Goal: Task Accomplishment & Management: Manage account settings

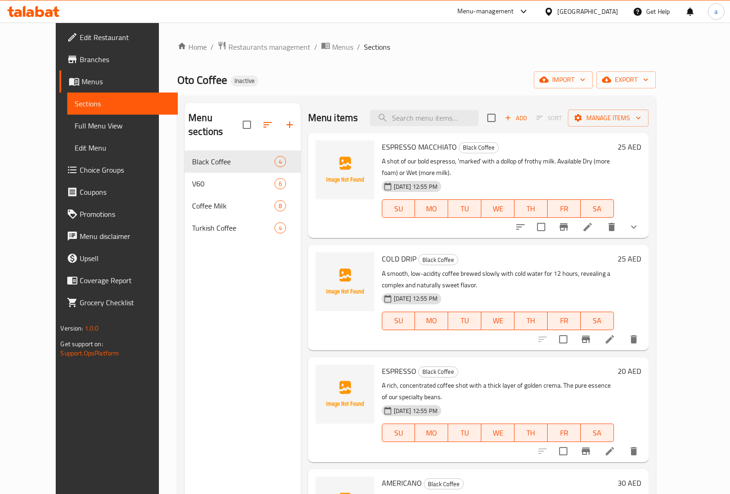
click at [59, 88] on link "Menus" at bounding box center [118, 81] width 118 height 22
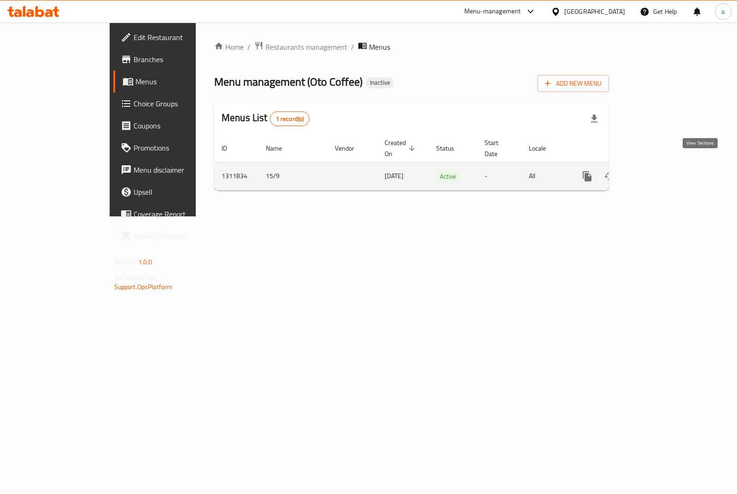
click at [659, 171] on icon "enhanced table" at bounding box center [653, 176] width 11 height 11
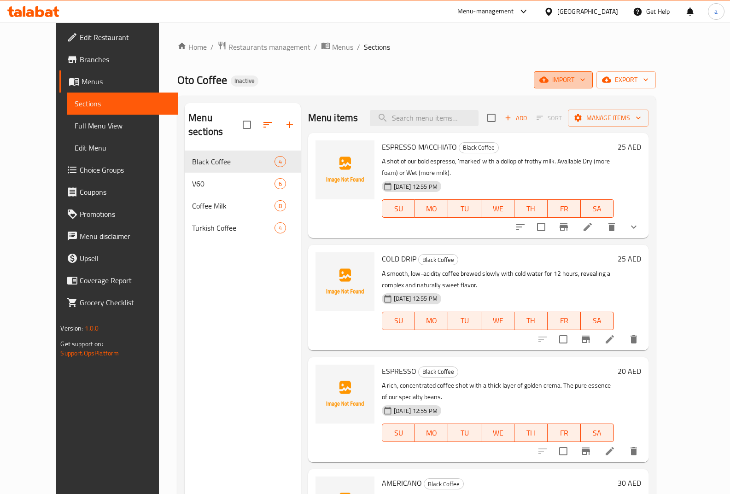
click at [585, 81] on span "import" at bounding box center [563, 80] width 44 height 12
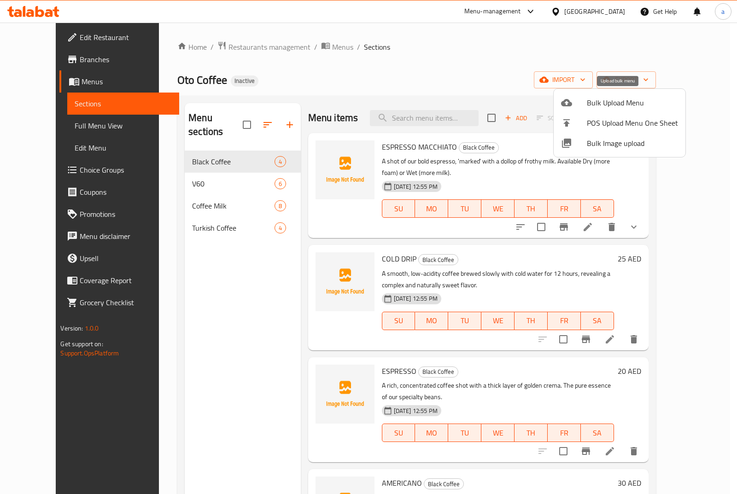
click at [604, 100] on span "Bulk Upload Menu" at bounding box center [632, 102] width 91 height 11
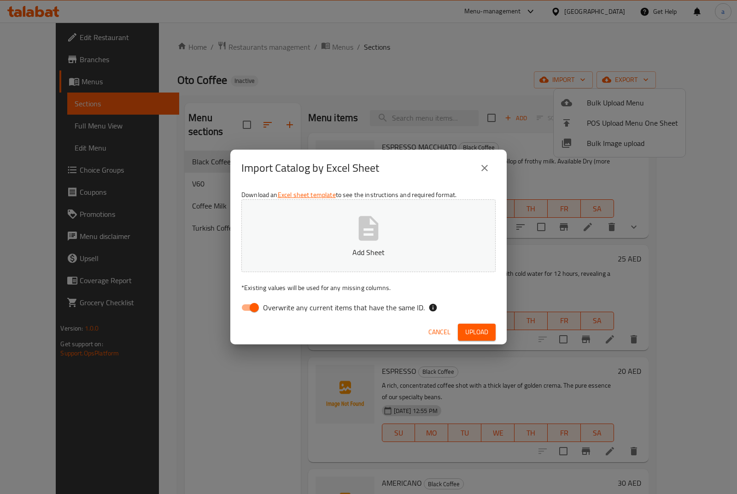
click at [247, 308] on input "Overwrite any current items that have the same ID." at bounding box center [254, 307] width 52 height 17
checkbox input "false"
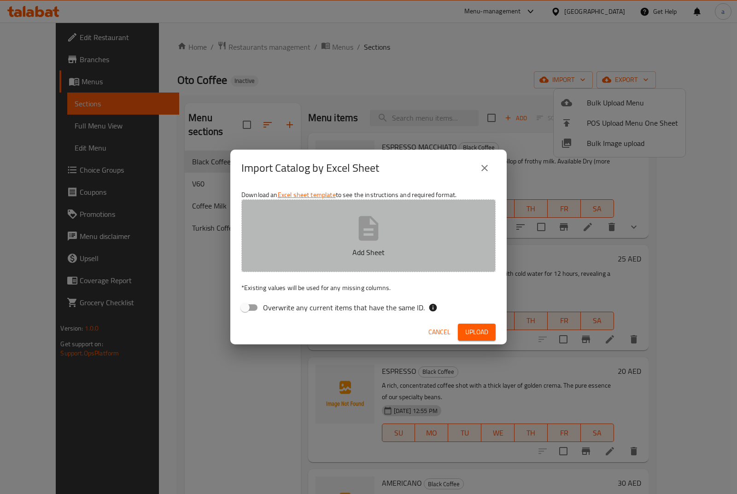
click at [309, 247] on p "Add Sheet" at bounding box center [369, 252] width 226 height 11
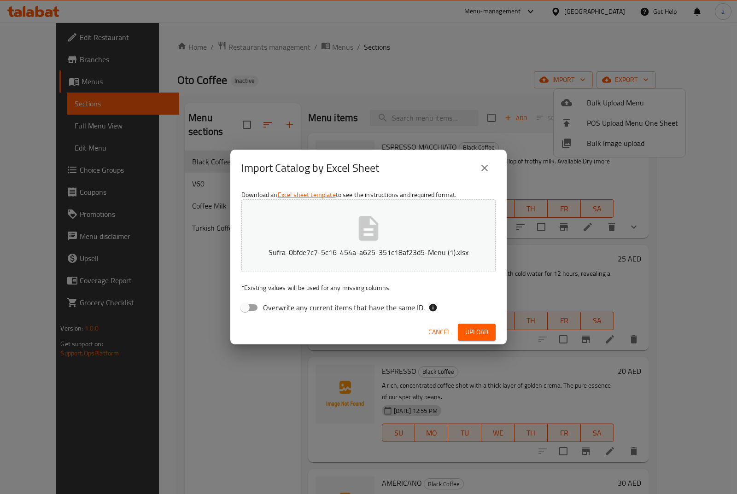
click at [473, 335] on span "Upload" at bounding box center [476, 332] width 23 height 12
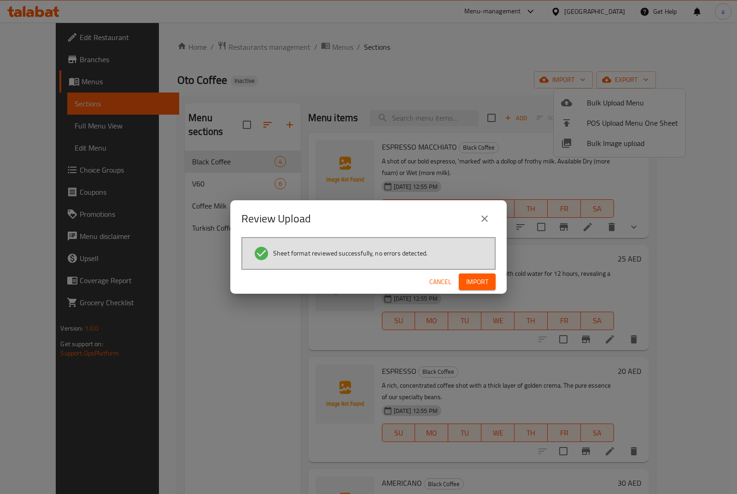
click at [471, 276] on span "Import" at bounding box center [477, 282] width 22 height 12
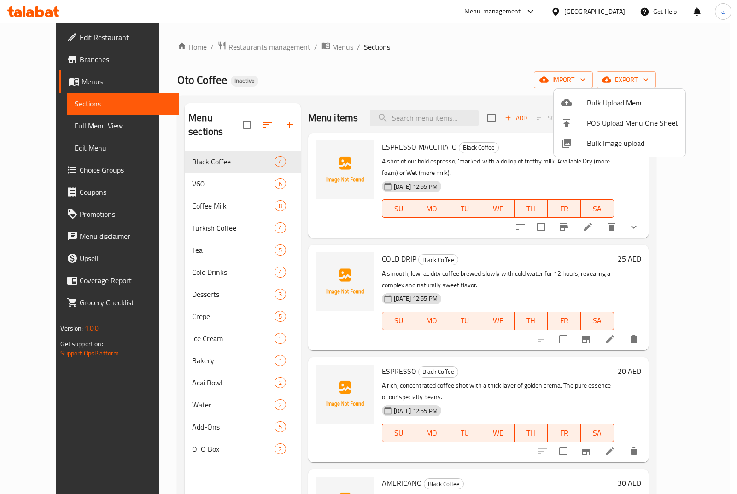
click at [192, 302] on div at bounding box center [368, 247] width 737 height 494
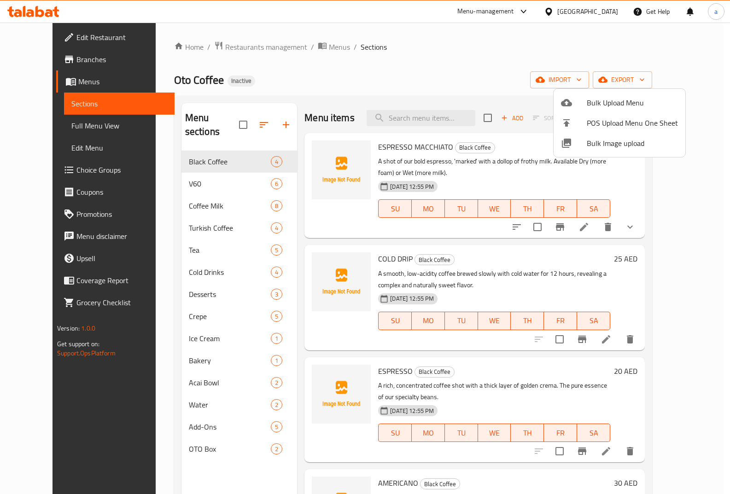
click at [192, 311] on span "Crepe" at bounding box center [230, 316] width 82 height 11
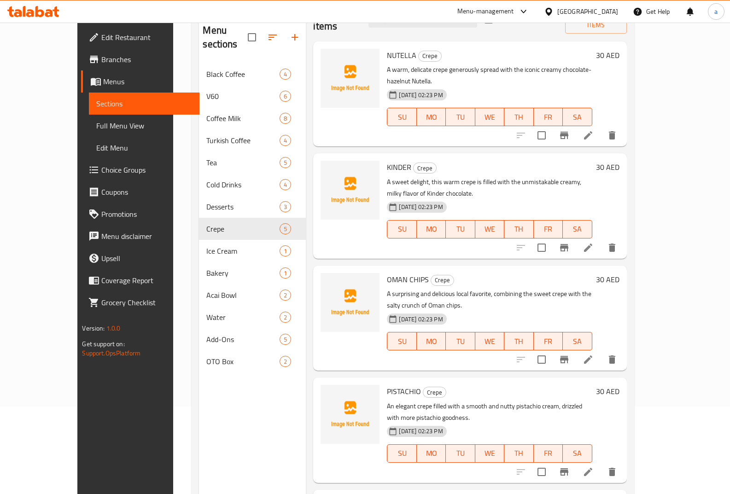
scroll to position [129, 0]
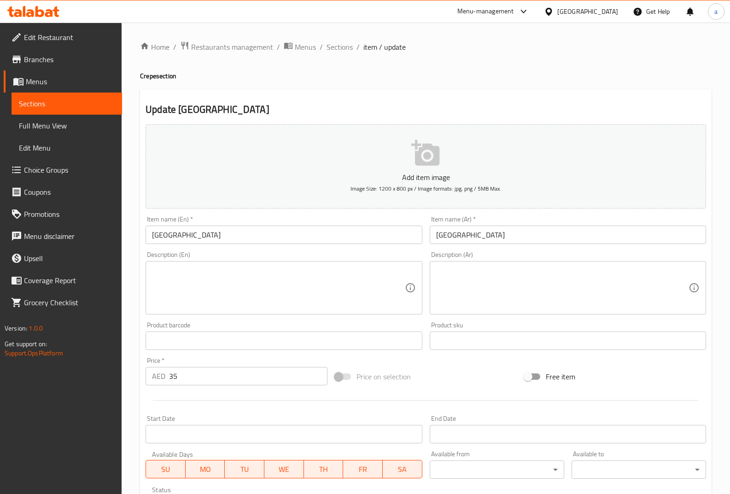
click at [315, 268] on textarea at bounding box center [278, 288] width 252 height 44
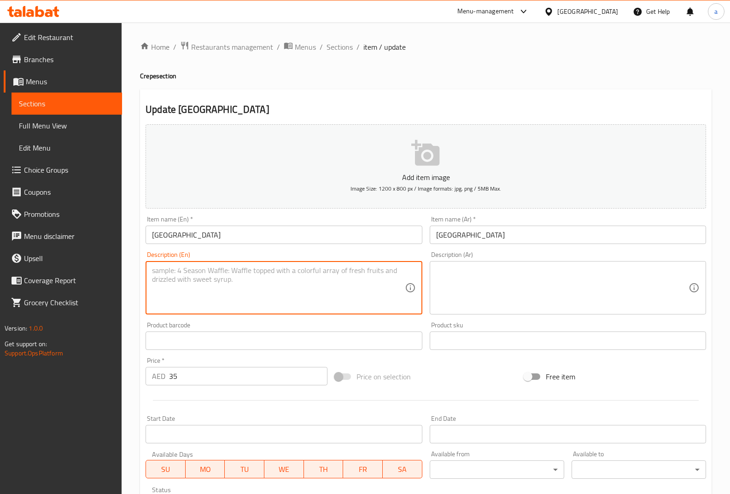
click at [234, 280] on textarea at bounding box center [278, 288] width 252 height 44
paste textarea "A warm crepe filled with the flavors of kunafa - sweet cheese, crunchy verm."
type textarea "A warm crepe filled with the flavors of kunafa - sweet cheese, crunchy verm."
click at [508, 263] on div "Description (Ar)" at bounding box center [568, 287] width 276 height 53
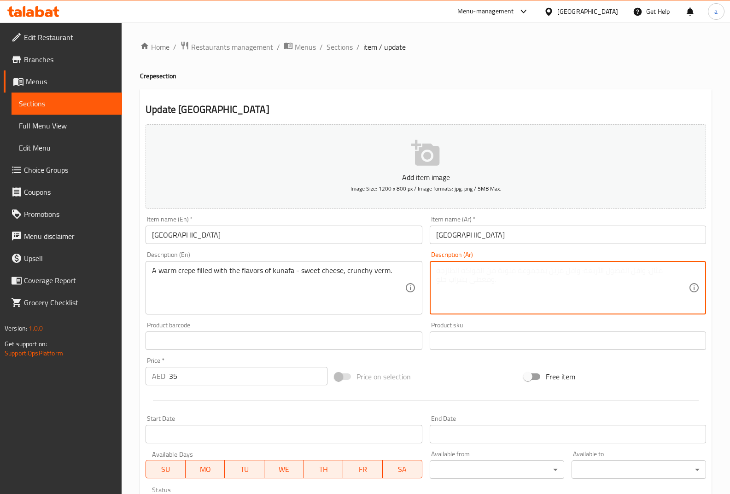
paste textarea "كريب دافئ محشو بنكهات الكنافة - جبنة حلوة، وفتات مقرمشة"
type textarea "كريب دافئ محشو بنكهات الكنافة - جبنة حلوة، وفتات مقرمشة"
click at [481, 254] on div "Description (Ar) كريب دافئ محشو بنكهات الكنافة - جبنة حلوة، وفتات مقرمشة Descri…" at bounding box center [568, 282] width 276 height 63
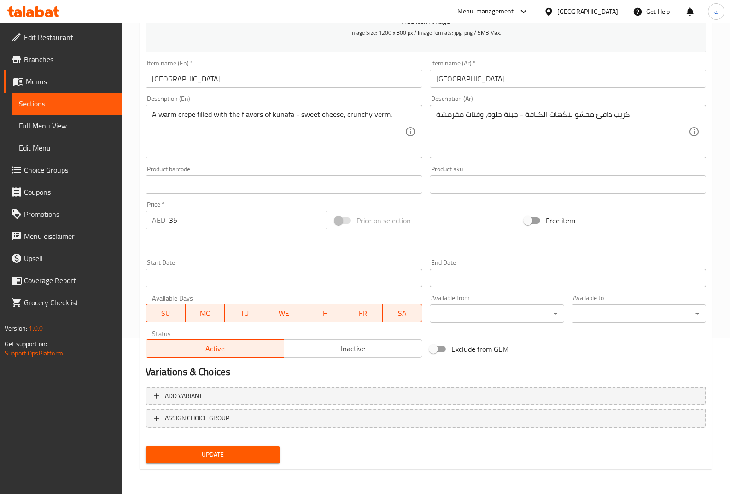
scroll to position [157, 0]
click at [240, 456] on span "Update" at bounding box center [213, 454] width 120 height 12
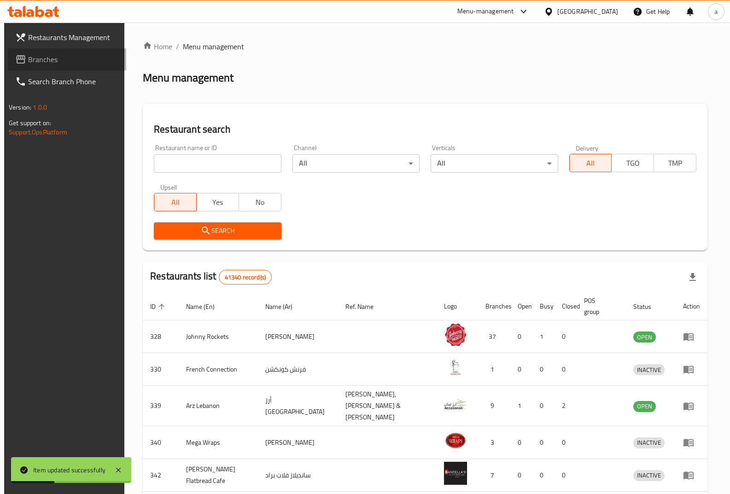
click at [43, 55] on span "Branches" at bounding box center [73, 59] width 91 height 11
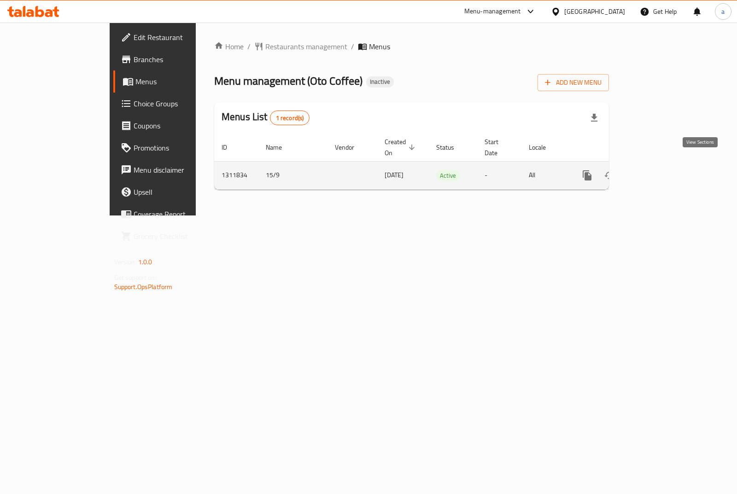
click at [659, 170] on icon "enhanced table" at bounding box center [653, 175] width 11 height 11
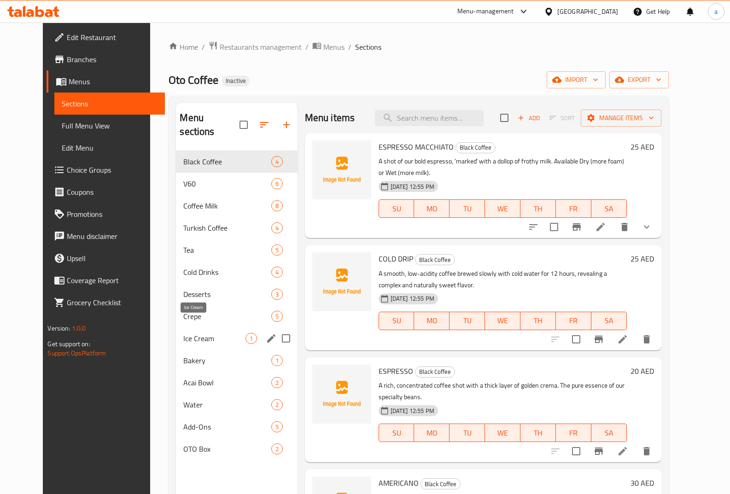
click at [195, 333] on span "Ice Cream" at bounding box center [214, 338] width 62 height 11
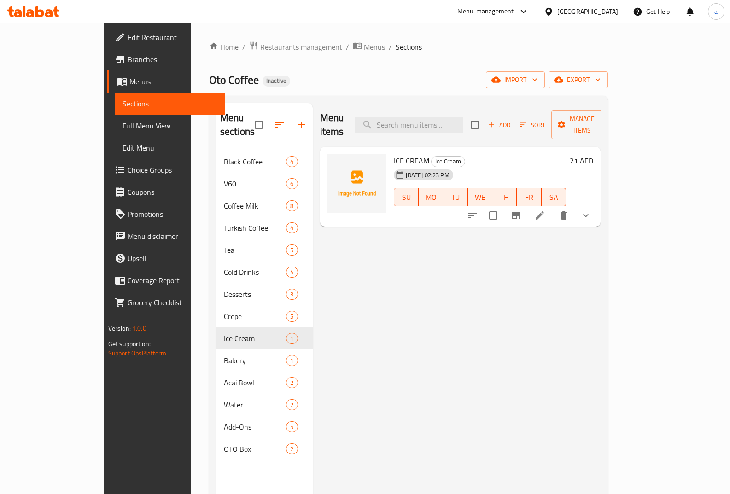
click at [552, 207] on li at bounding box center [540, 215] width 26 height 17
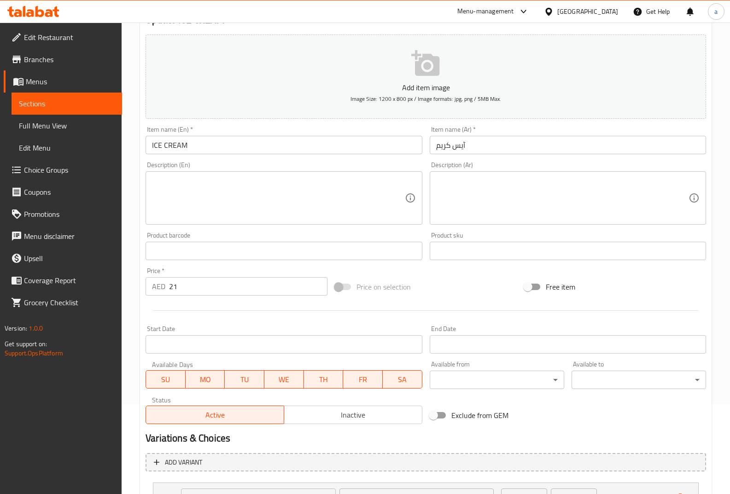
scroll to position [92, 0]
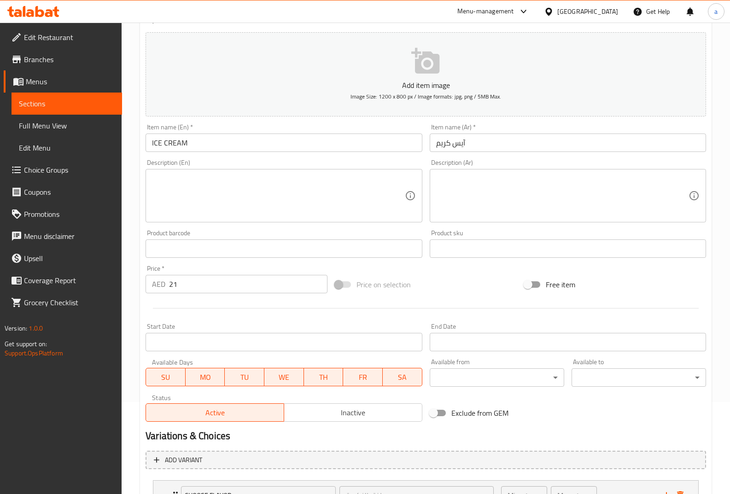
click at [465, 184] on textarea at bounding box center [562, 196] width 252 height 44
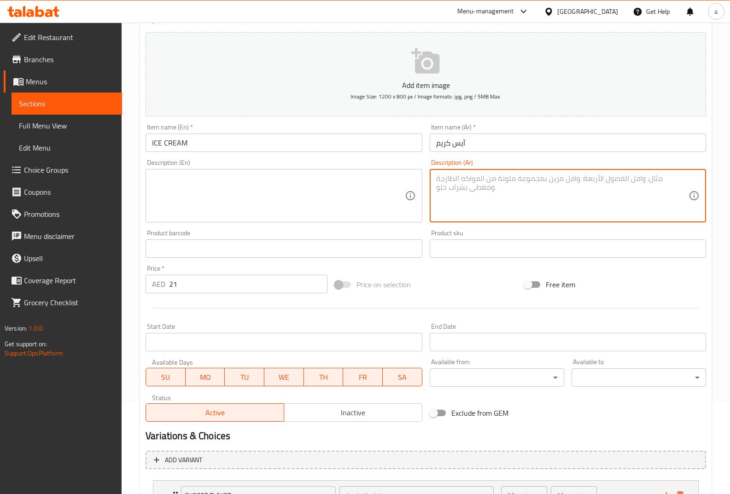
paste textarea "متعة تروبيكل كريمية ومنعشة مصنوعة من هريس الفاكهة الحقيقي. ناعمة وغنية ومليئة ب…"
type textarea "متعة تروبيكل كريمية ومنعشة مصنوعة من هريس الفاكهة الحقيقي. ناعمة وغنية ومليئة ب…"
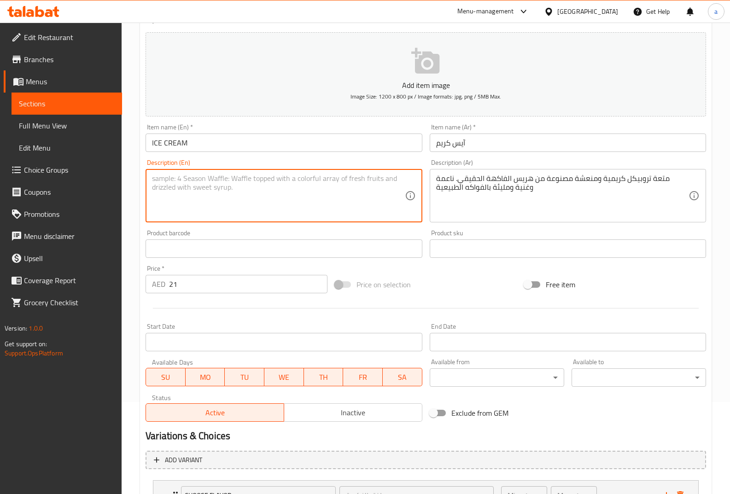
click at [218, 175] on textarea at bounding box center [278, 196] width 252 height 44
paste textarea "Creamy and refreshing tropical deilght made with real fruit puree. smooth, rich…"
type textarea "Creamy and refreshing tropical deilght made with real fruit puree. smooth, rich…"
click at [281, 230] on div "Product barcode Product barcode" at bounding box center [283, 244] width 276 height 28
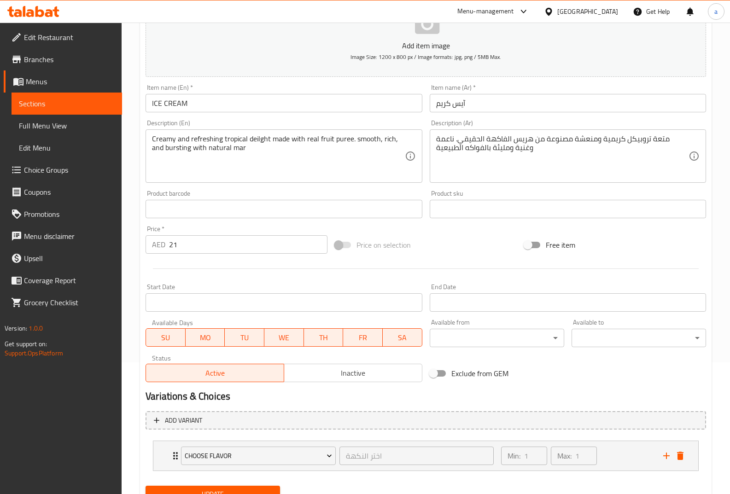
scroll to position [172, 0]
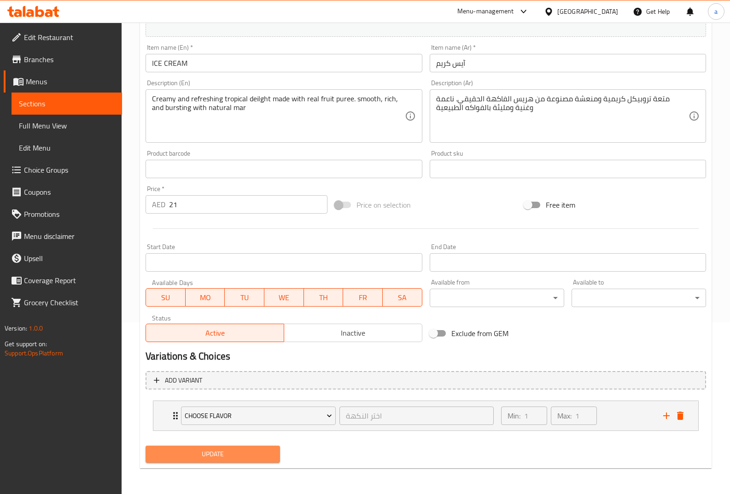
click at [250, 452] on span "Update" at bounding box center [213, 454] width 120 height 12
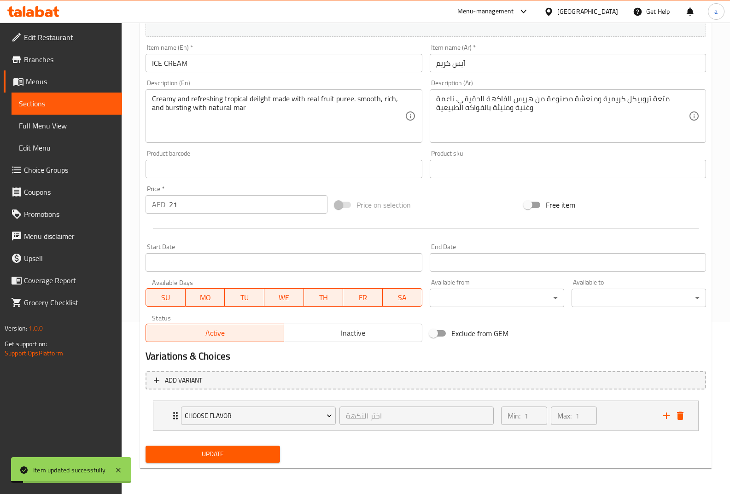
click at [52, 128] on span "Full Menu View" at bounding box center [67, 125] width 96 height 11
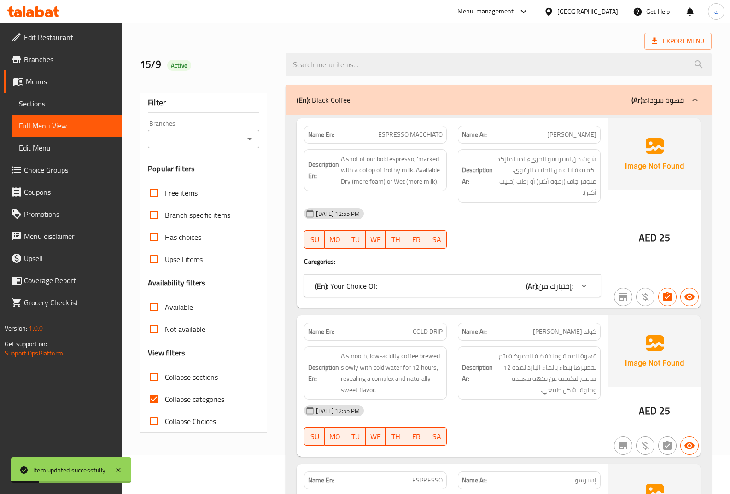
scroll to position [92, 0]
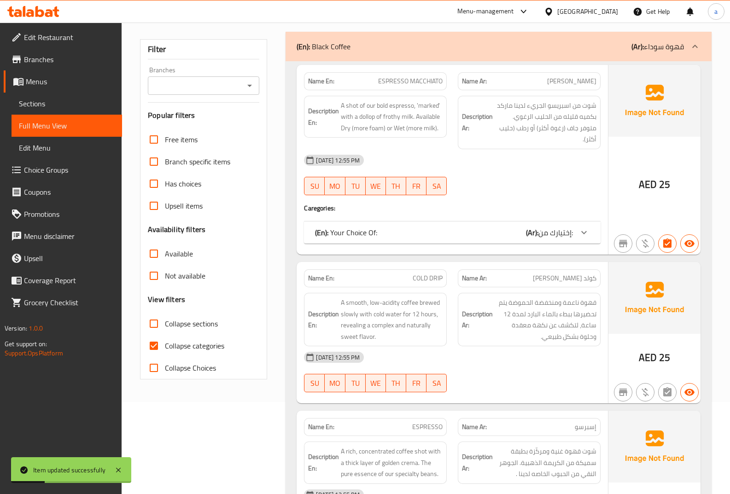
click at [156, 345] on input "Collapse categories" at bounding box center [154, 346] width 22 height 22
checkbox input "false"
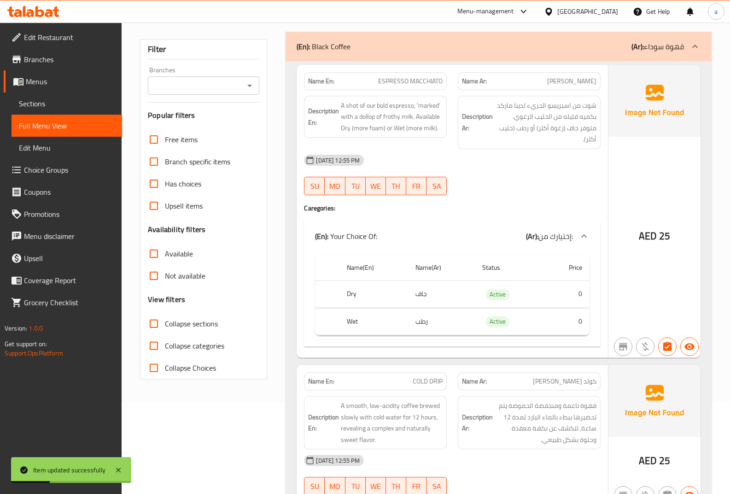
click at [157, 323] on input "Collapse sections" at bounding box center [154, 324] width 22 height 22
checkbox input "true"
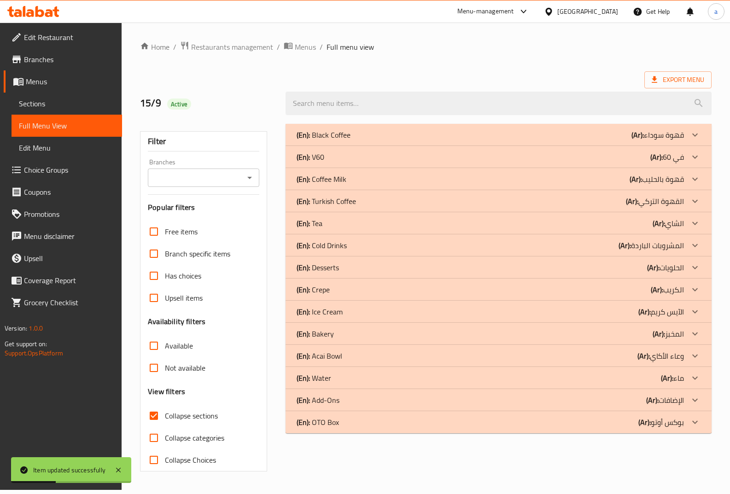
scroll to position [0, 0]
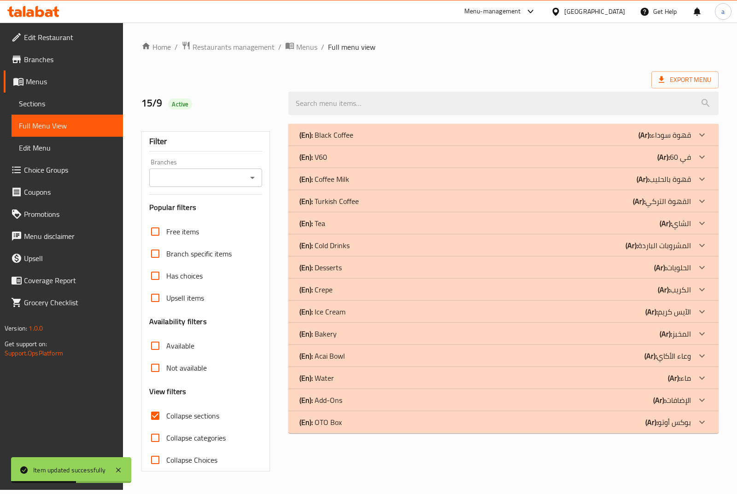
click at [358, 226] on div "(En): Tea (Ar): الشاي" at bounding box center [494, 223] width 391 height 11
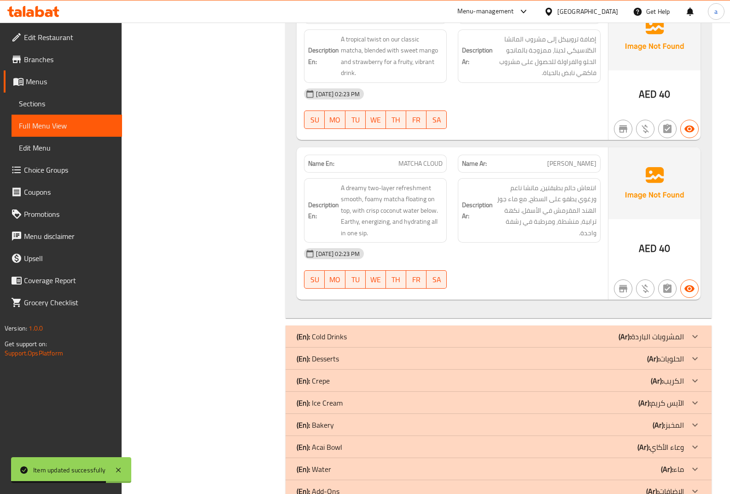
scroll to position [726, 0]
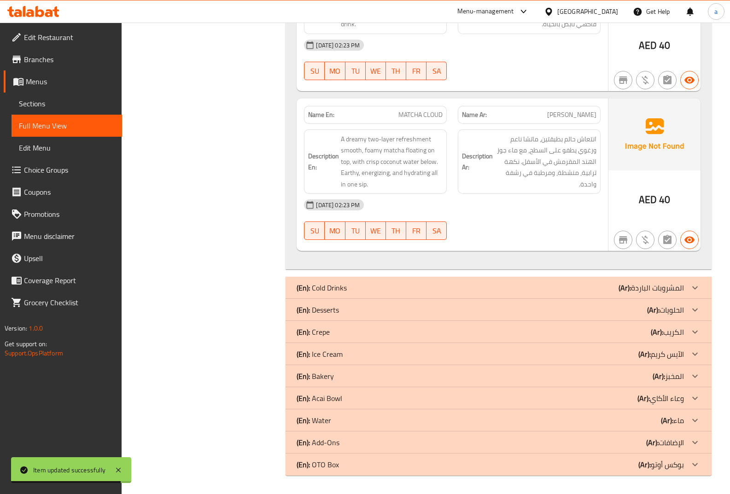
click at [332, 462] on p "(En): OTO Box" at bounding box center [317, 464] width 42 height 11
click at [331, 440] on p "(En): Add-Ons" at bounding box center [317, 442] width 43 height 11
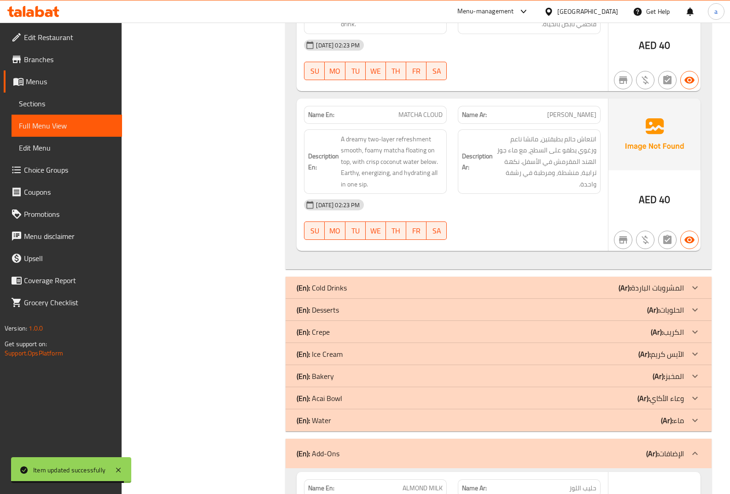
click at [330, 422] on p "(En): Water" at bounding box center [313, 420] width 35 height 11
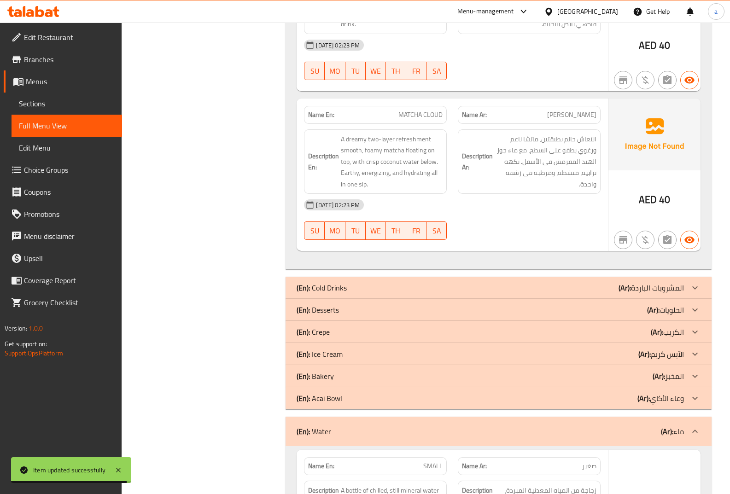
click at [335, 398] on p "(En): Acai Bowl" at bounding box center [319, 398] width 46 height 11
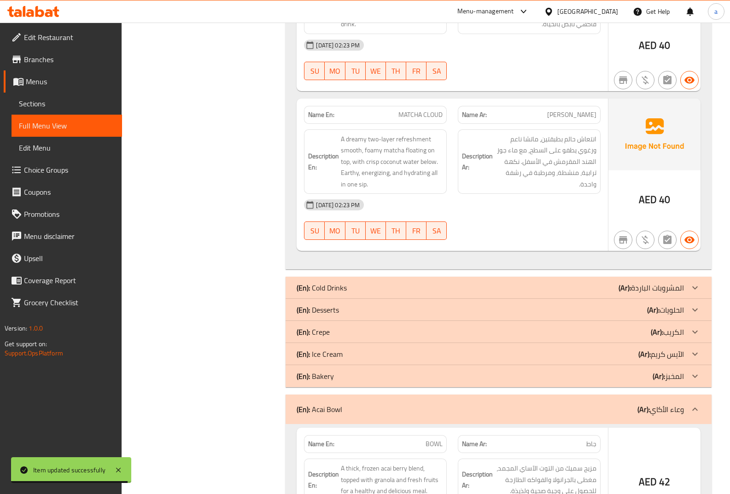
click at [336, 376] on div "(En): Bakery (Ar): المخبز" at bounding box center [489, 376] width 387 height 11
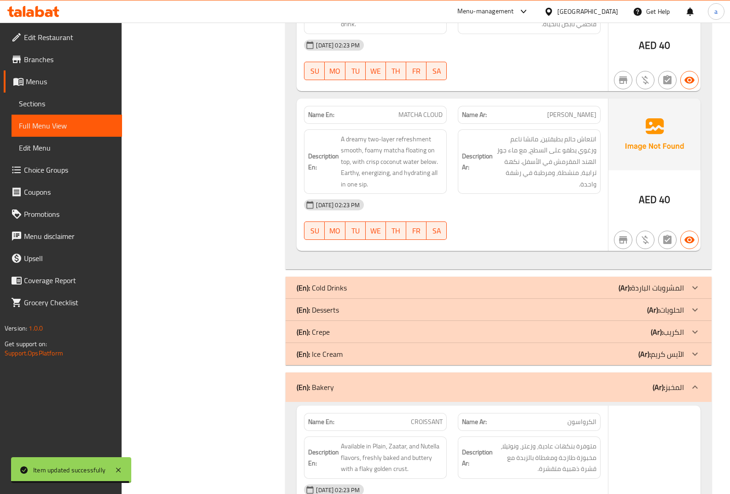
click at [339, 359] on p "(En): Ice Cream" at bounding box center [319, 354] width 46 height 11
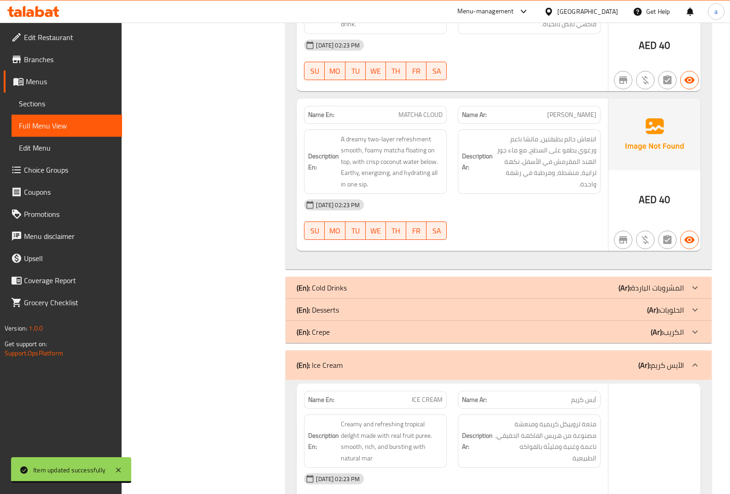
click at [336, 333] on div "(En): Crepe (Ar): الكريب" at bounding box center [489, 331] width 387 height 11
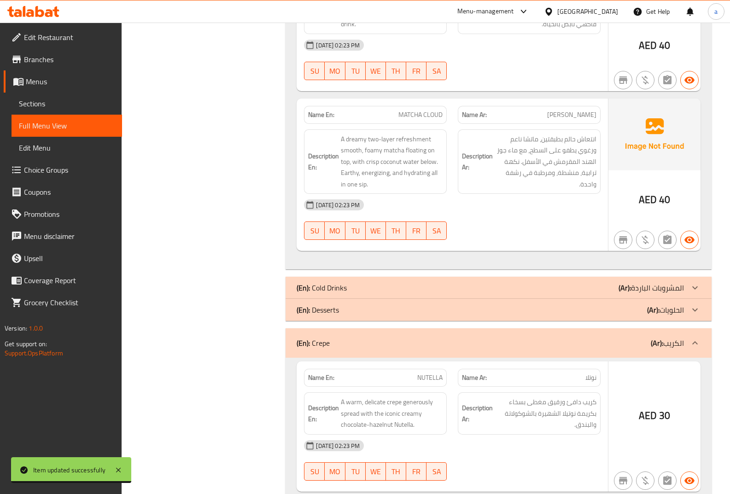
click at [335, 315] on p "(En): Desserts" at bounding box center [317, 309] width 42 height 11
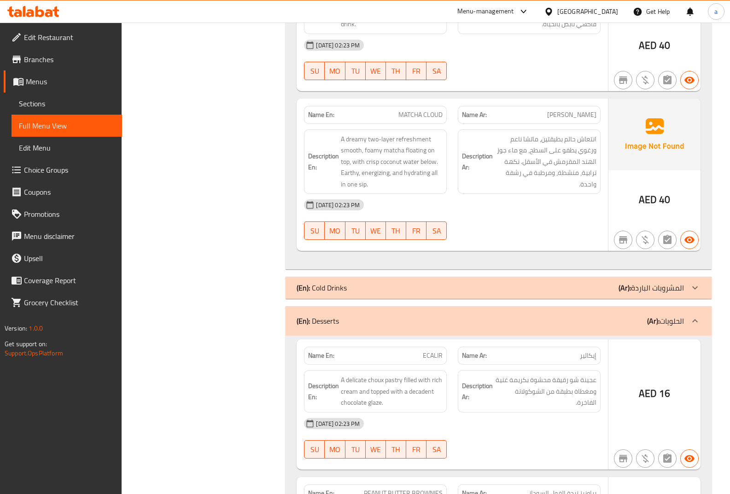
click at [341, 292] on p "(En): Cold Drinks" at bounding box center [321, 287] width 50 height 11
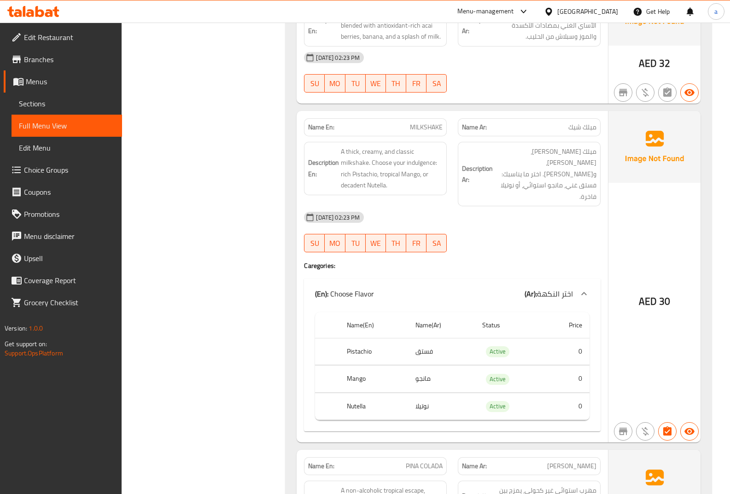
scroll to position [0, 0]
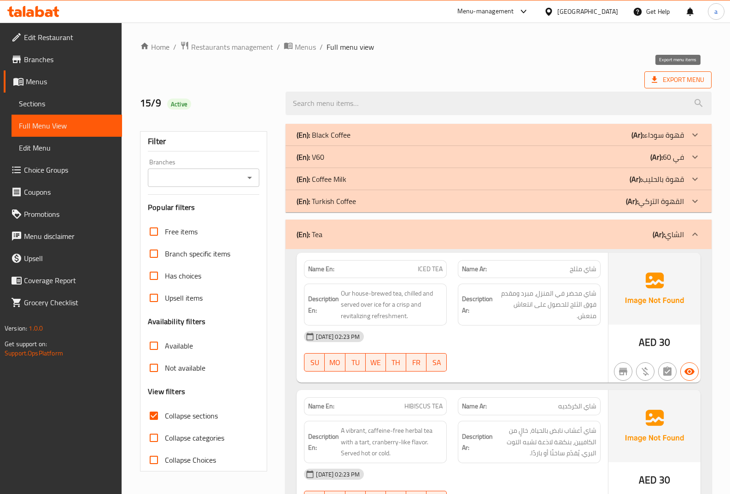
click at [675, 76] on span "Export Menu" at bounding box center [677, 80] width 52 height 12
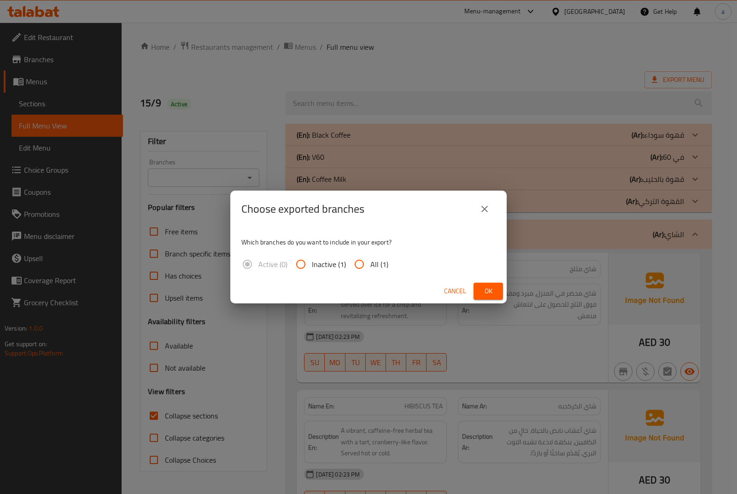
click at [360, 266] on input "All (1)" at bounding box center [359, 264] width 22 height 22
radio input "true"
click at [495, 291] on span "Ok" at bounding box center [488, 291] width 15 height 12
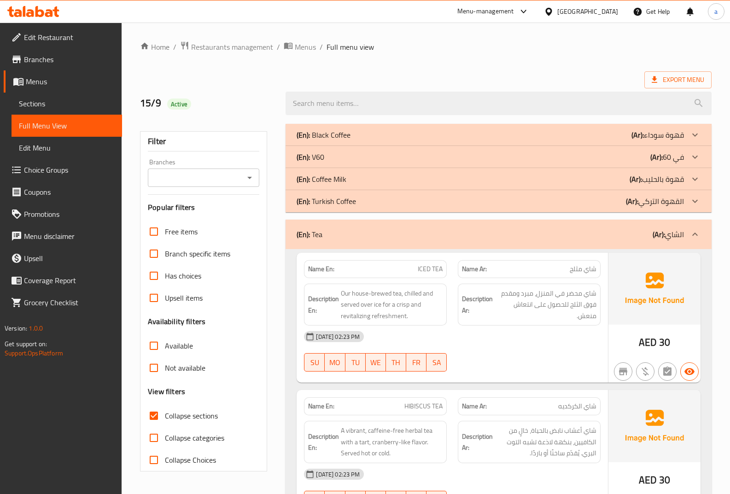
click at [575, 21] on div "[GEOGRAPHIC_DATA]" at bounding box center [580, 11] width 89 height 22
click at [581, 16] on div "[GEOGRAPHIC_DATA]" at bounding box center [587, 11] width 61 height 10
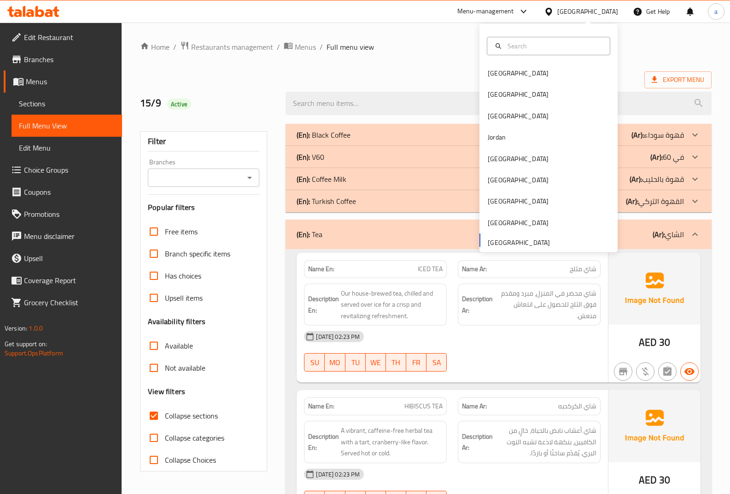
click at [516, 239] on div "Bahrain Egypt Iraq Jordan Kuwait Oman Qatar Saudi Arabia United Arab Emirates" at bounding box center [548, 157] width 138 height 189
click at [486, 241] on div "Bahrain Egypt Iraq Jordan Kuwait Oman Qatar Saudi Arabia United Arab Emirates" at bounding box center [548, 157] width 138 height 189
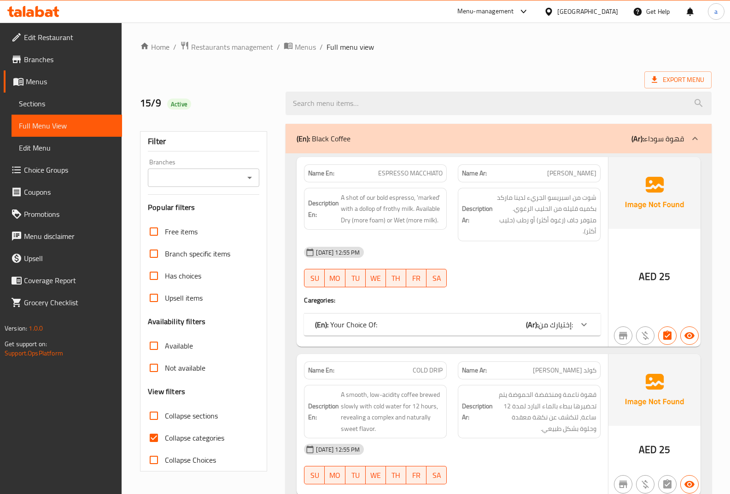
click at [67, 57] on span "Branches" at bounding box center [69, 59] width 91 height 11
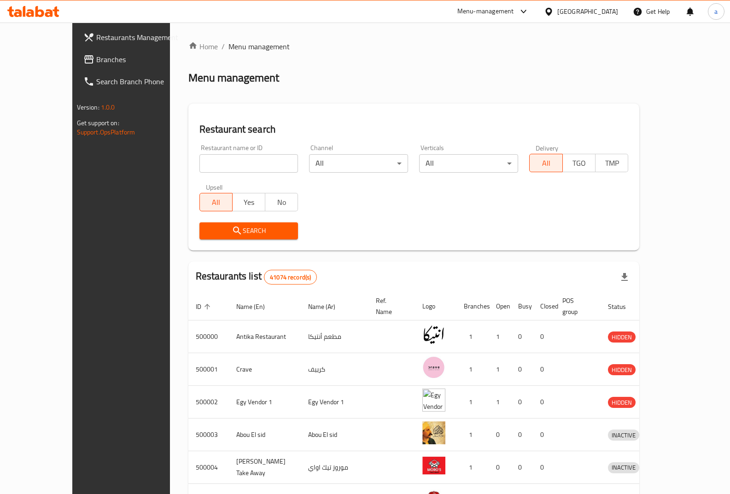
click at [601, 9] on div "[GEOGRAPHIC_DATA]" at bounding box center [587, 11] width 61 height 10
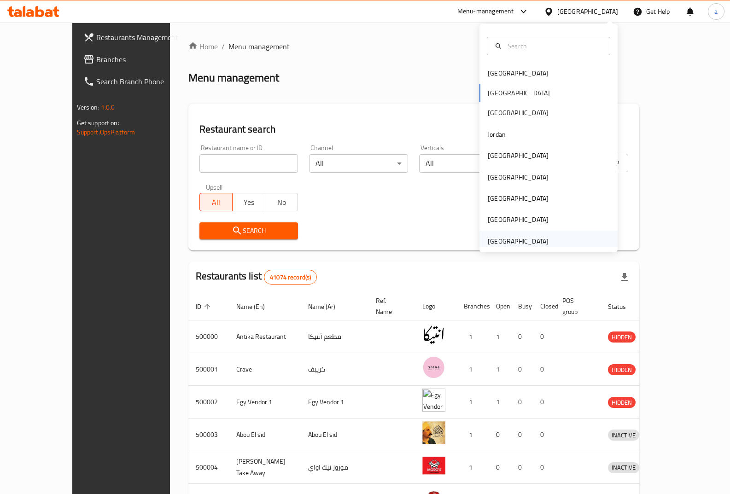
click at [533, 239] on div "[GEOGRAPHIC_DATA]" at bounding box center [518, 241] width 61 height 10
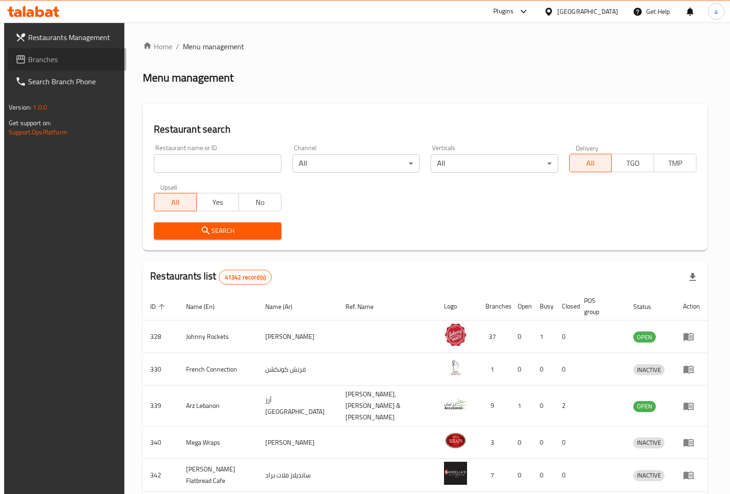
click at [78, 65] on link "Branches" at bounding box center [67, 59] width 118 height 22
